Goal: Task Accomplishment & Management: Use online tool/utility

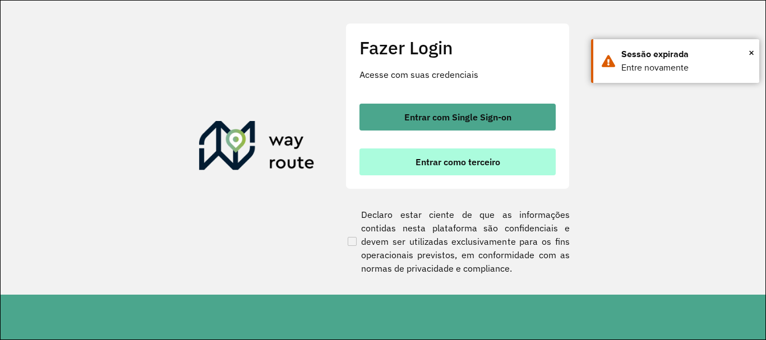
click at [455, 162] on span "Entrar como terceiro" at bounding box center [458, 162] width 85 height 9
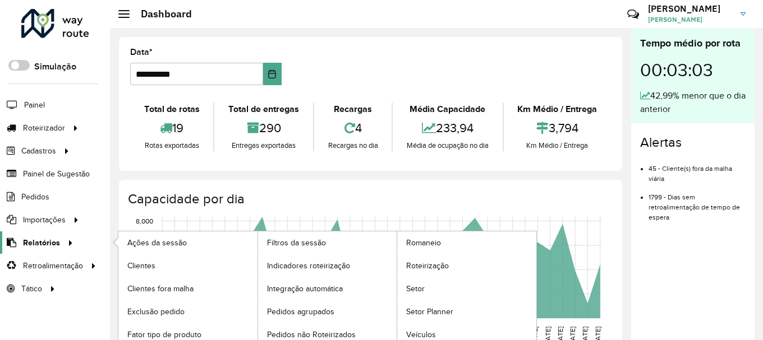
drag, startPoint x: 46, startPoint y: 245, endPoint x: 59, endPoint y: 248, distance: 13.2
click at [46, 245] on span "Relatórios" at bounding box center [41, 243] width 37 height 12
click at [441, 267] on span "Roteirização" at bounding box center [428, 266] width 45 height 12
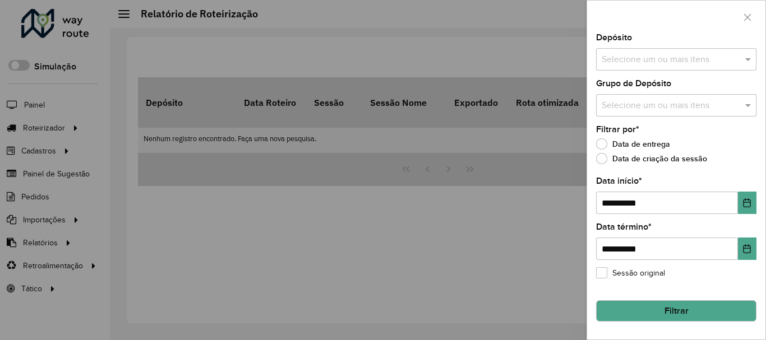
click at [613, 56] on input "text" at bounding box center [671, 59] width 144 height 13
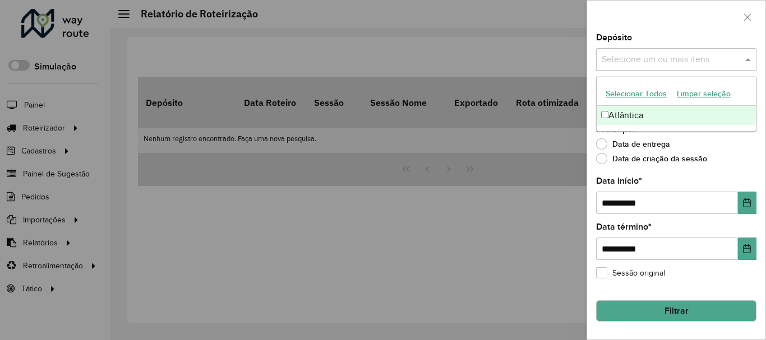
click at [620, 107] on div "Atlântica" at bounding box center [676, 115] width 159 height 19
click at [621, 136] on label "Filtrar por *" at bounding box center [617, 129] width 43 height 13
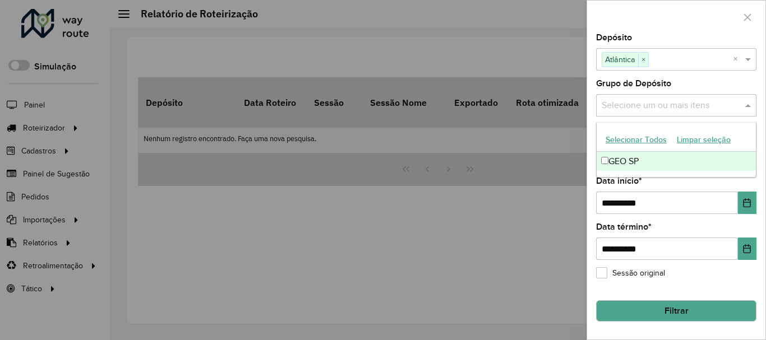
click at [625, 108] on input "text" at bounding box center [671, 105] width 144 height 13
click at [616, 157] on div "GEO SP" at bounding box center [676, 161] width 159 height 19
click at [747, 199] on icon "Choose Date" at bounding box center [746, 203] width 9 height 9
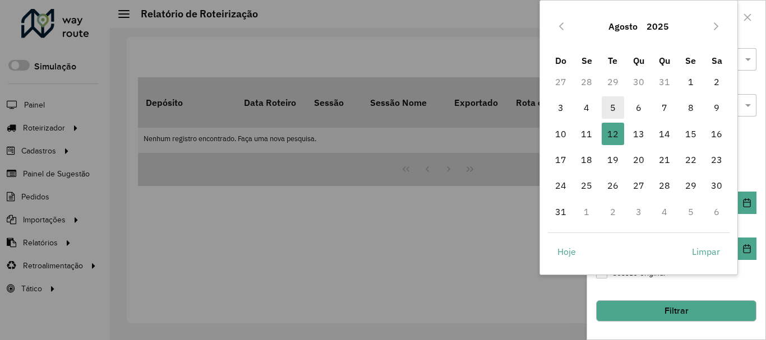
click at [611, 107] on span "5" at bounding box center [613, 107] width 22 height 22
type input "**********"
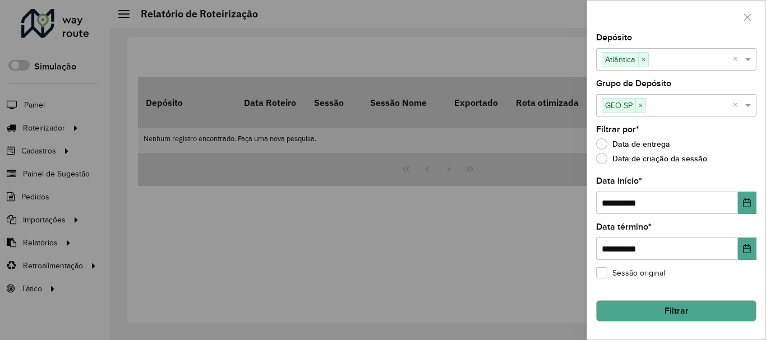
click at [638, 302] on button "Filtrar" at bounding box center [676, 311] width 160 height 21
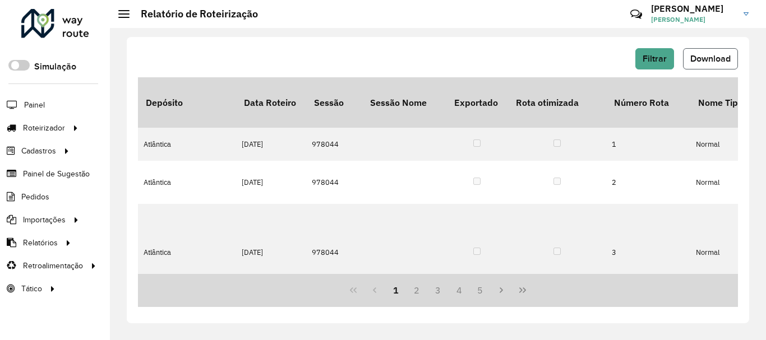
click at [700, 58] on span "Download" at bounding box center [710, 59] width 40 height 10
